Goal: Information Seeking & Learning: Learn about a topic

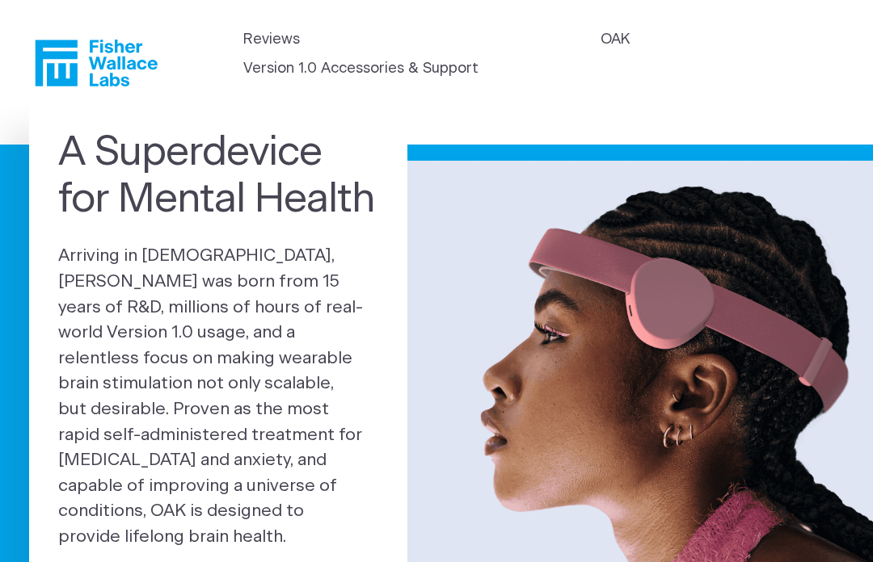
click at [478, 61] on link "Version 1.0 Accessories & Support" at bounding box center [360, 69] width 235 height 22
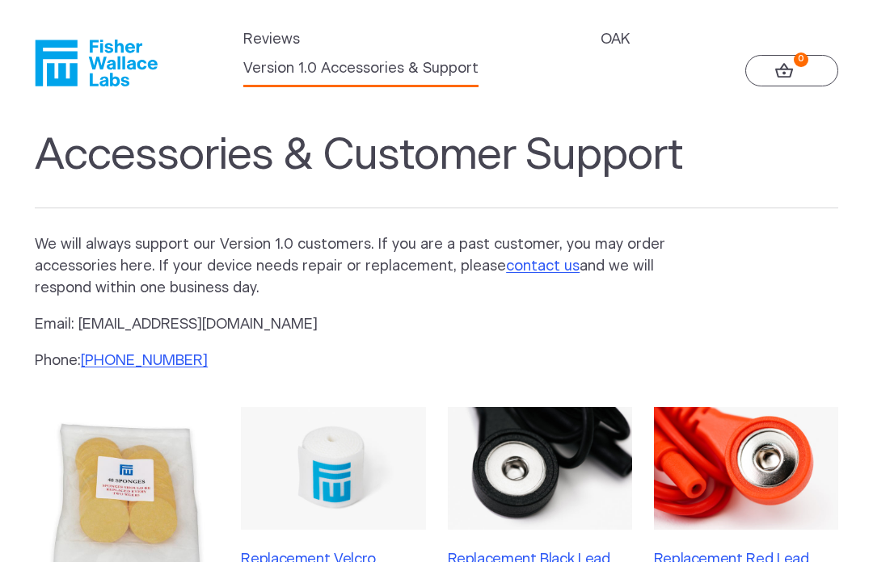
click at [600, 51] on link "OAK" at bounding box center [614, 40] width 29 height 22
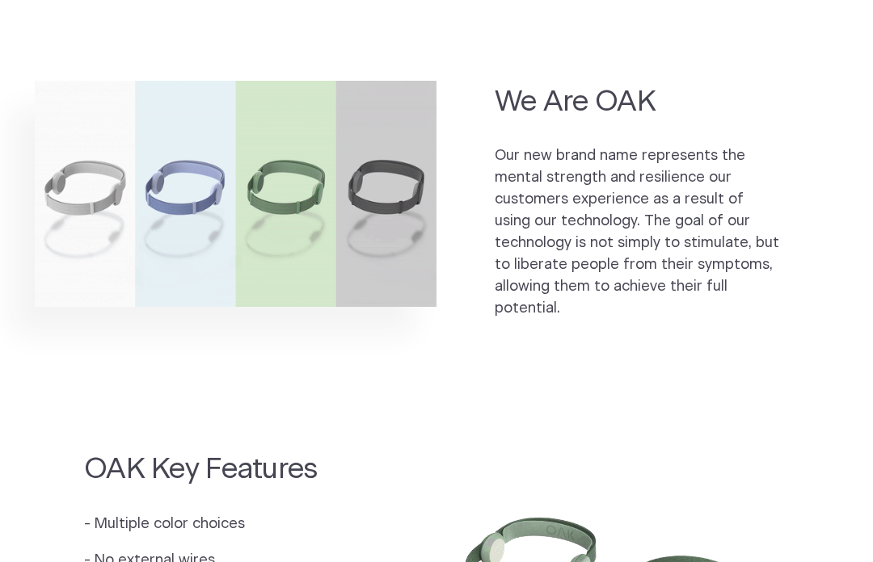
scroll to position [952, 0]
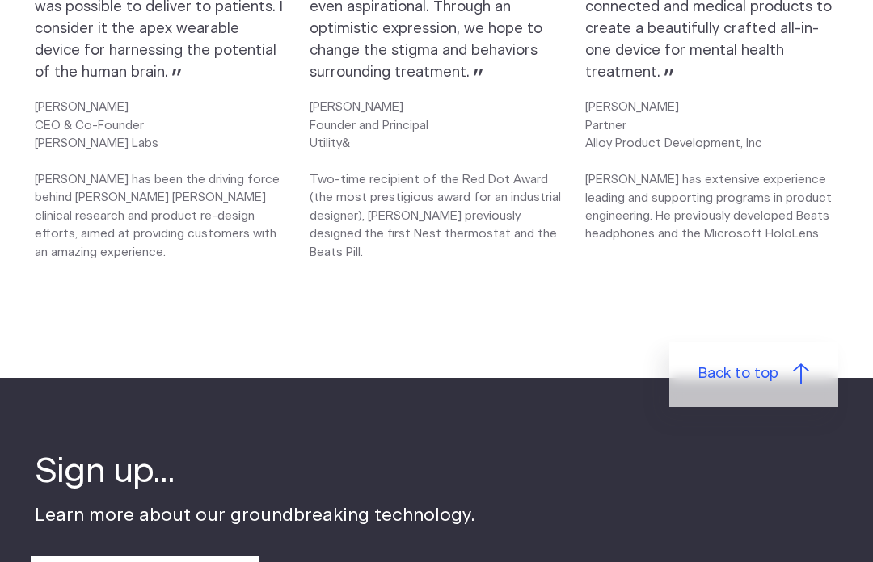
click at [786, 370] on link "Back to top" at bounding box center [753, 374] width 169 height 65
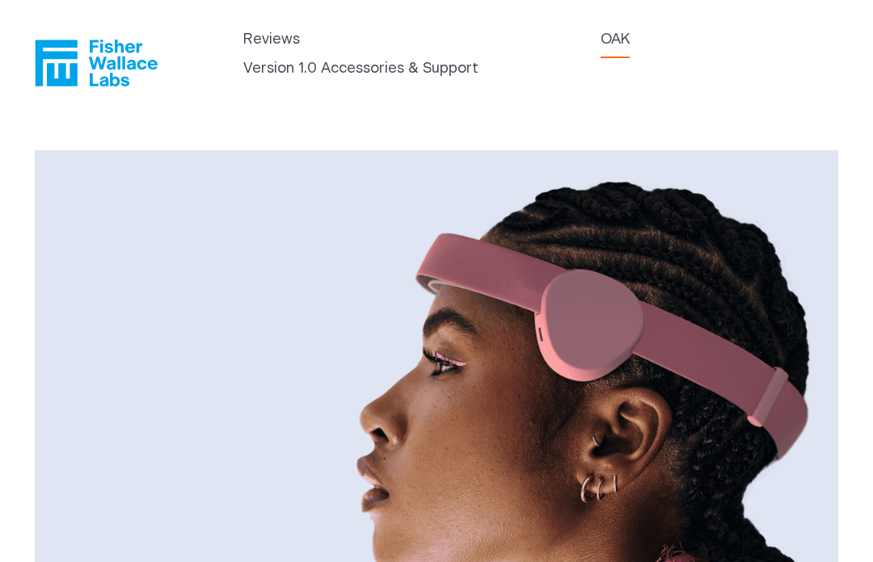
click at [478, 65] on link "Version 1.0 Accessories & Support" at bounding box center [360, 69] width 235 height 22
